Goal: Task Accomplishment & Management: Use online tool/utility

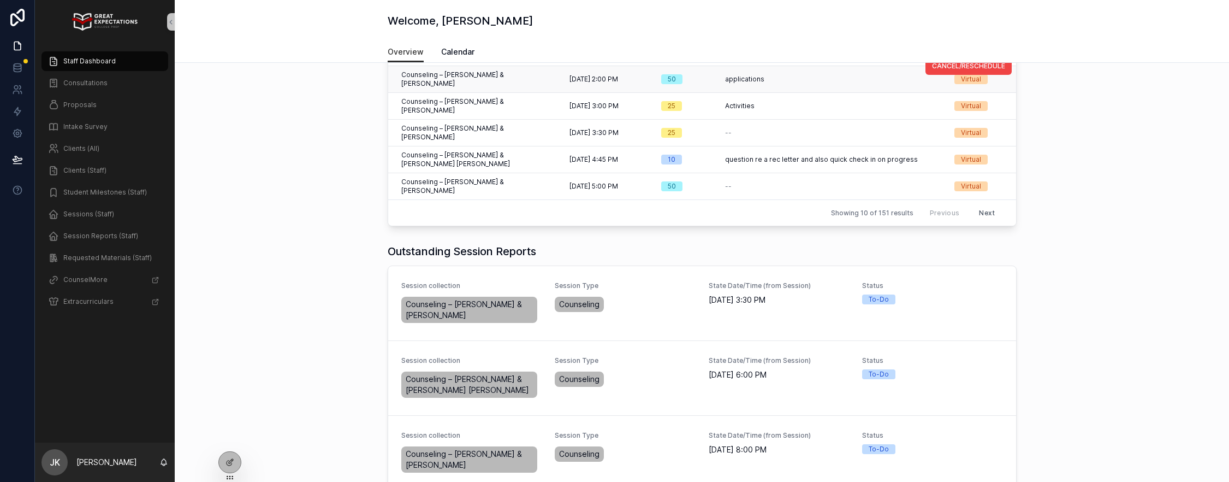
scroll to position [233, 0]
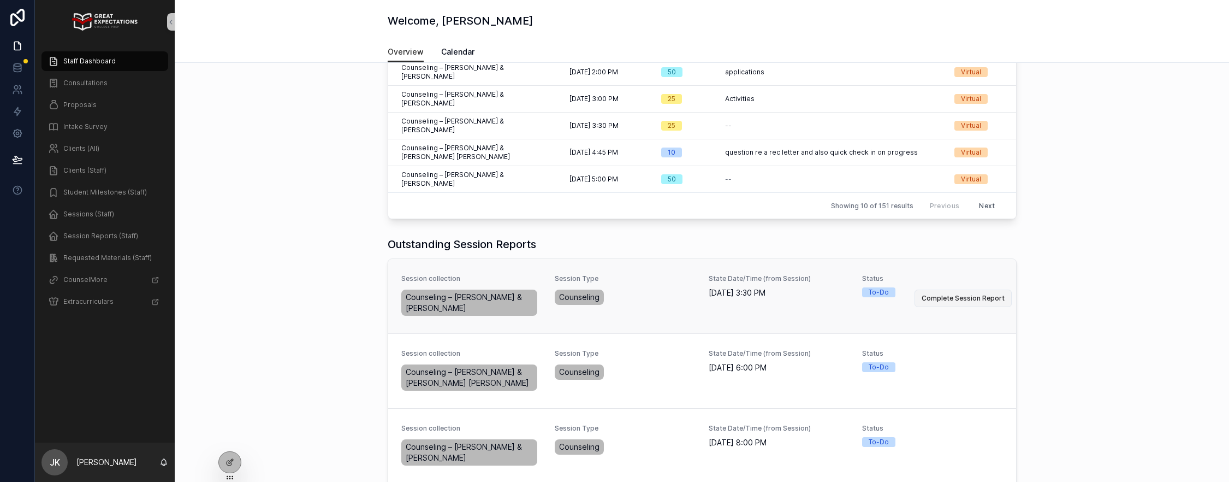
click at [948, 294] on span "Complete Session Report" at bounding box center [963, 298] width 83 height 9
click at [950, 369] on span "Complete Session Report" at bounding box center [963, 373] width 83 height 9
click at [966, 369] on span "Complete Session Report" at bounding box center [963, 373] width 83 height 9
click at [946, 369] on span "Complete Session Report" at bounding box center [963, 373] width 83 height 9
click at [937, 443] on span "Complete Session Report" at bounding box center [963, 447] width 83 height 9
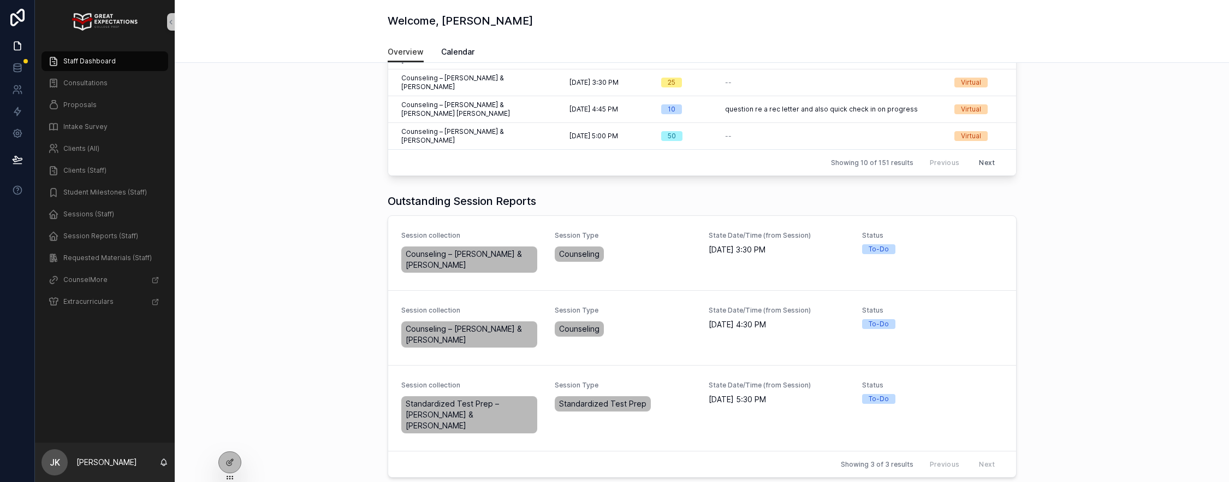
scroll to position [275, 0]
click at [946, 406] on span "Complete Session Report" at bounding box center [963, 410] width 83 height 9
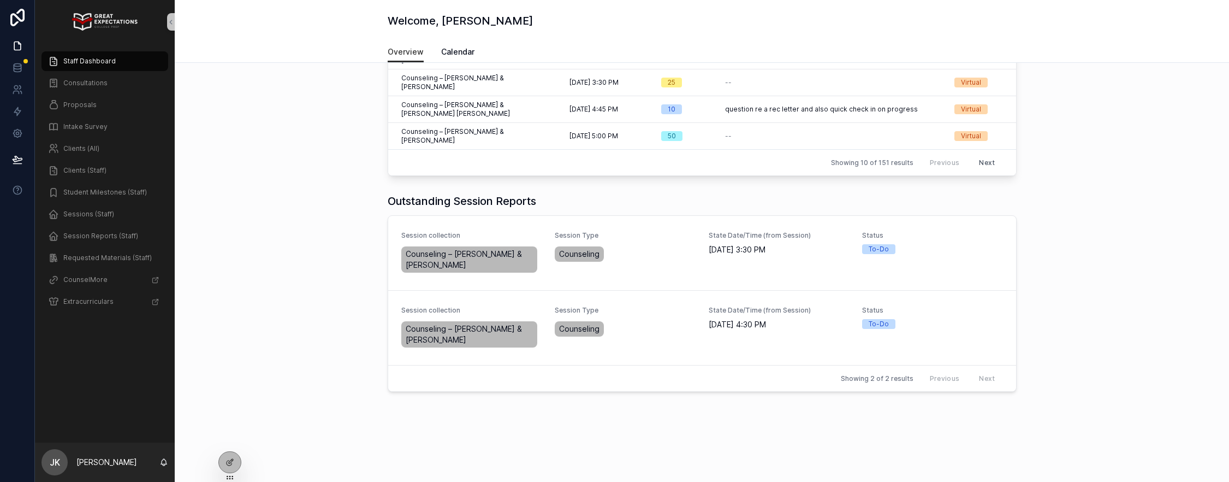
scroll to position [201, 0]
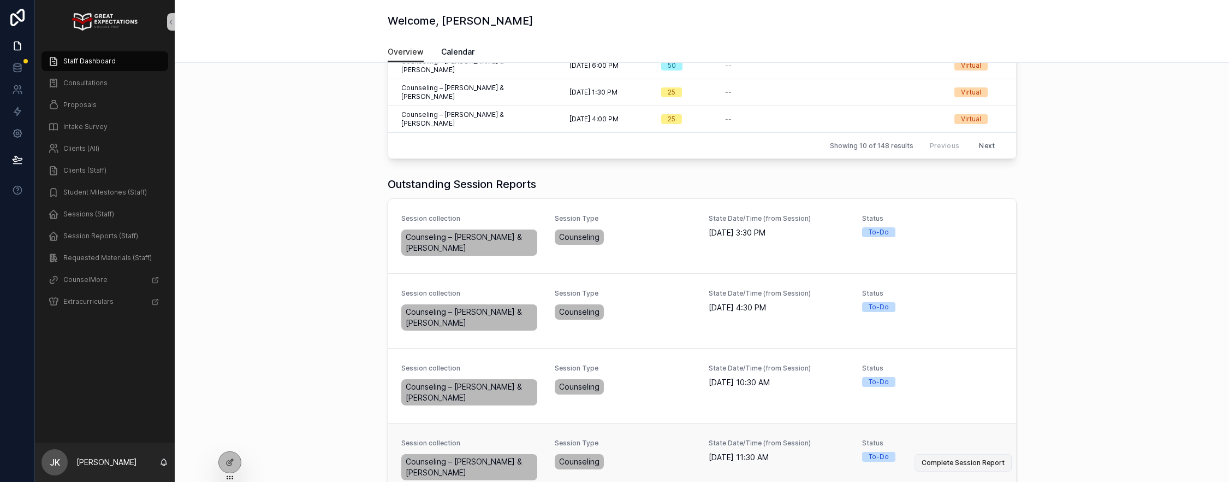
click at [936, 458] on span "Complete Session Report" at bounding box center [963, 462] width 83 height 9
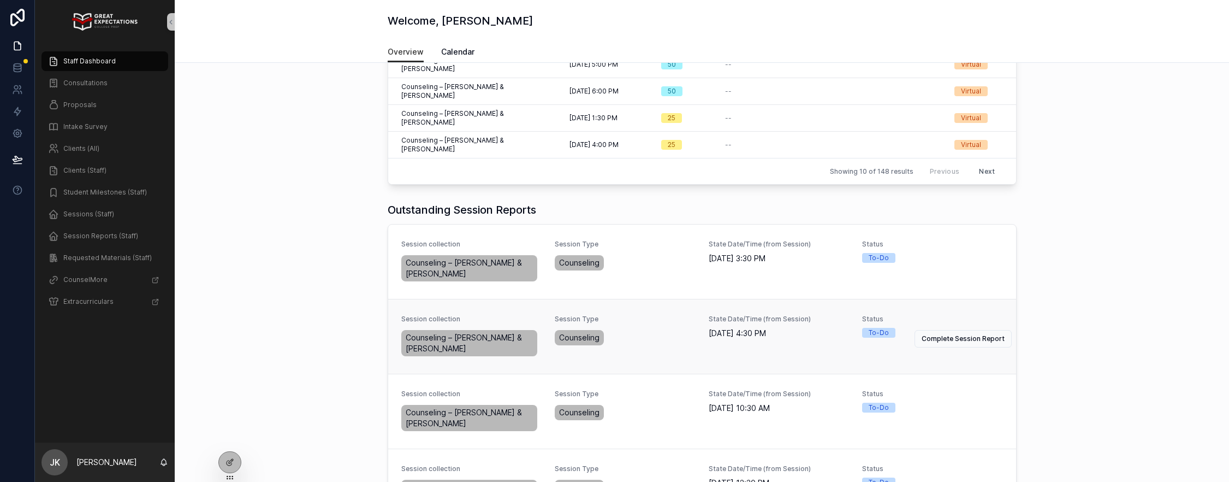
scroll to position [268, 0]
click at [960, 481] on span "Complete Session Report" at bounding box center [963, 487] width 83 height 9
